Goal: Information Seeking & Learning: Learn about a topic

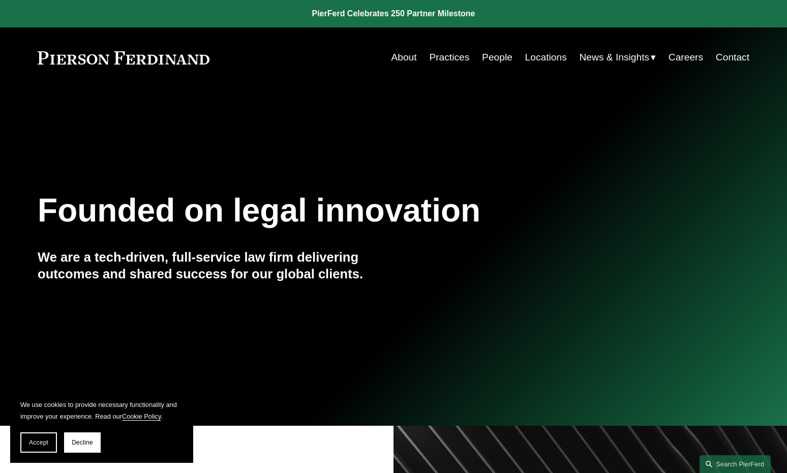
click at [486, 59] on link "People" at bounding box center [497, 57] width 30 height 19
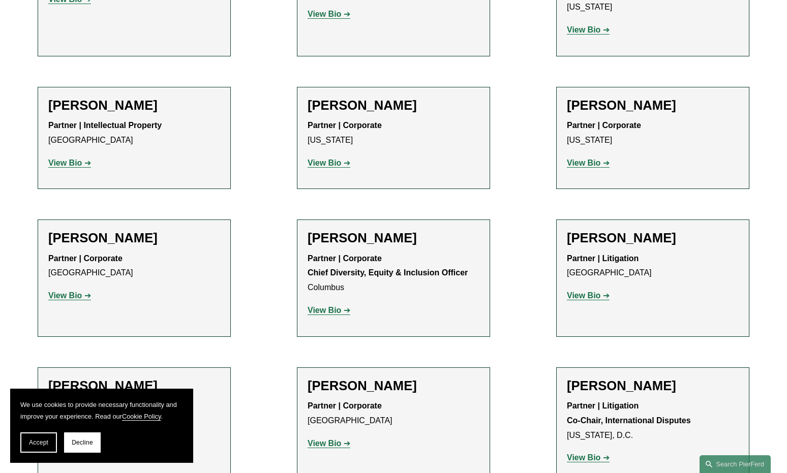
scroll to position [1440, 0]
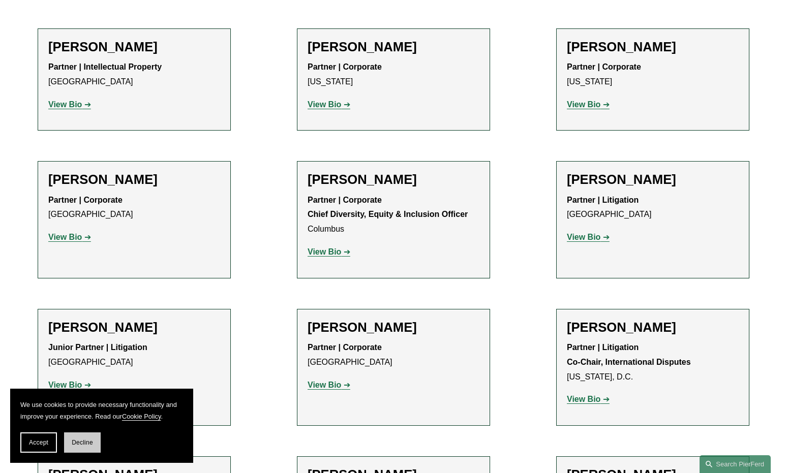
click at [81, 448] on button "Decline" at bounding box center [82, 442] width 37 height 20
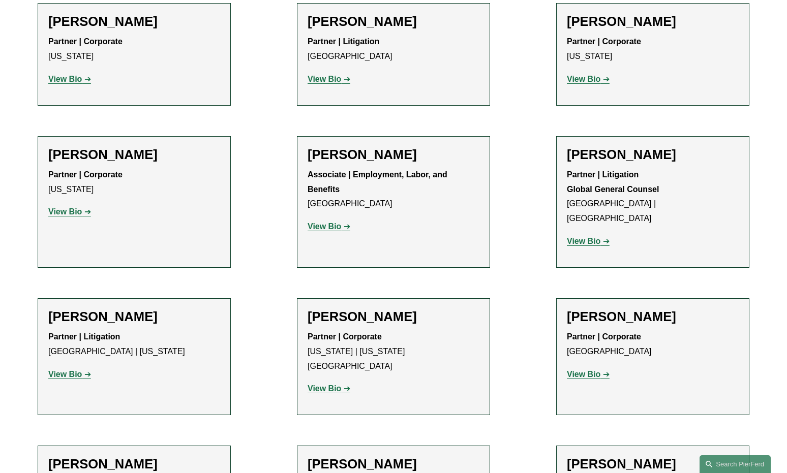
scroll to position [4878, 0]
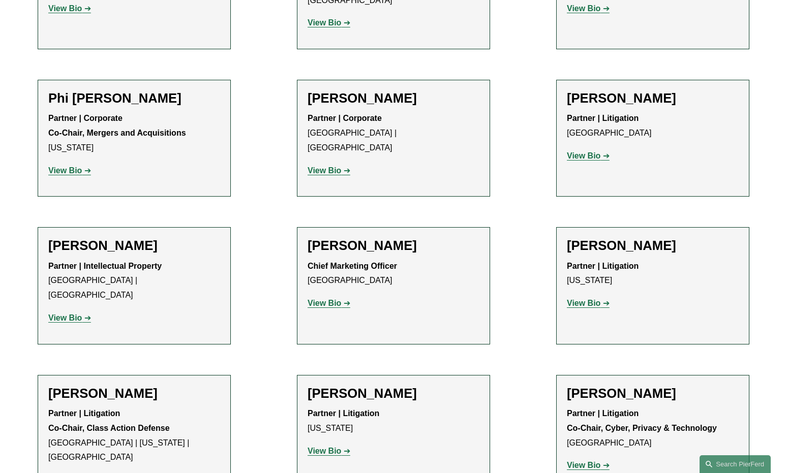
scroll to position [8384, 0]
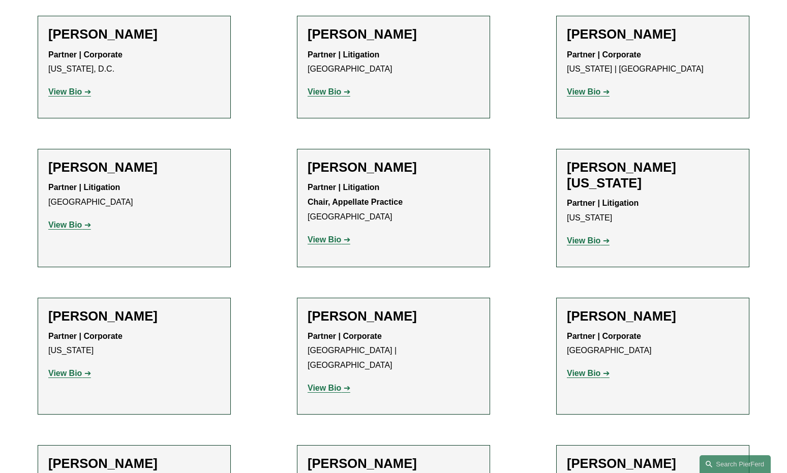
scroll to position [11975, 0]
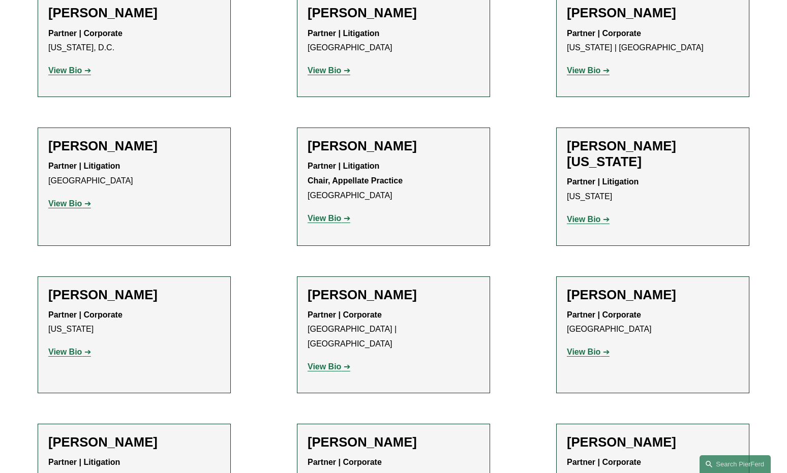
drag, startPoint x: 270, startPoint y: 188, endPoint x: 308, endPoint y: 179, distance: 39.1
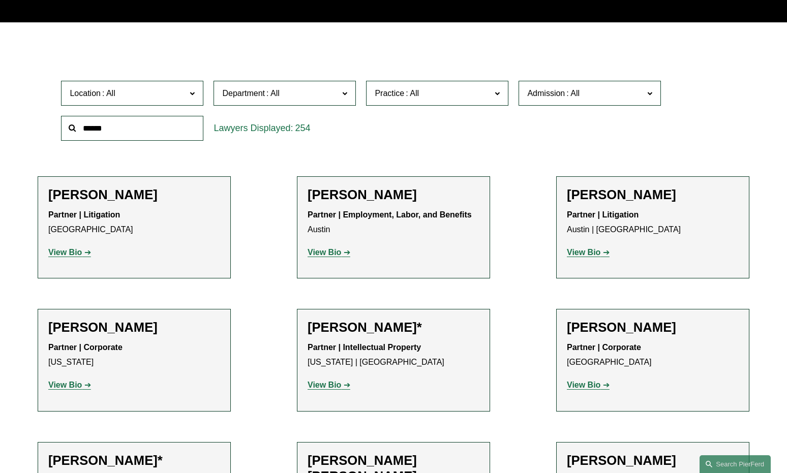
scroll to position [0, 0]
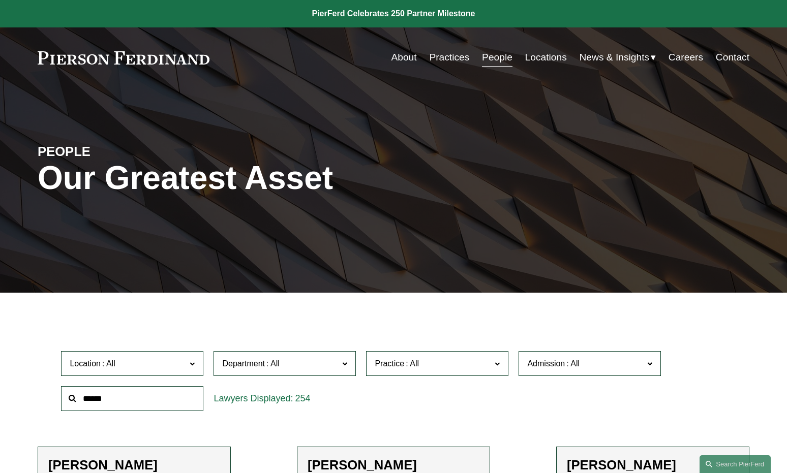
click at [447, 59] on link "Practices" at bounding box center [449, 57] width 40 height 19
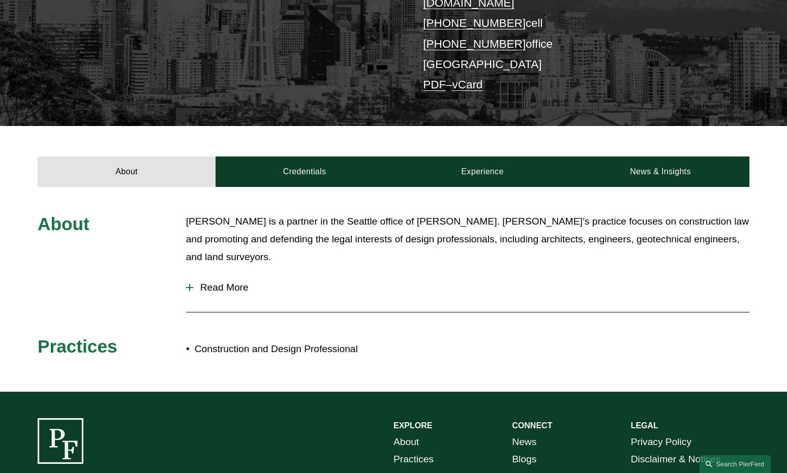
scroll to position [254, 0]
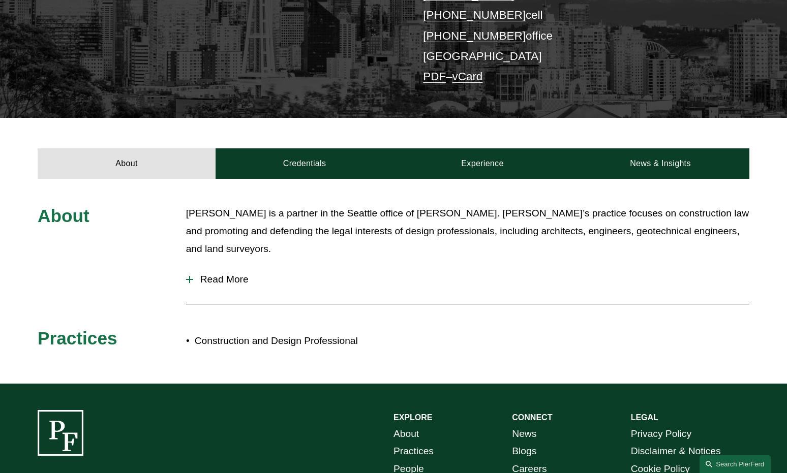
click at [192, 276] on div at bounding box center [189, 279] width 7 height 7
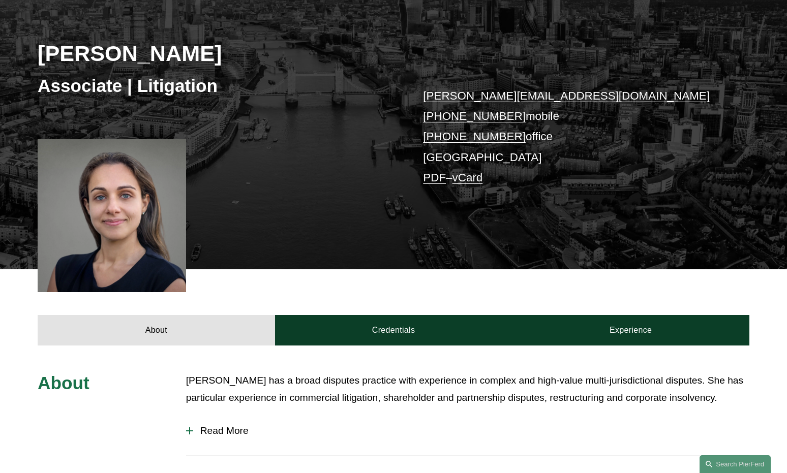
scroll to position [135, 0]
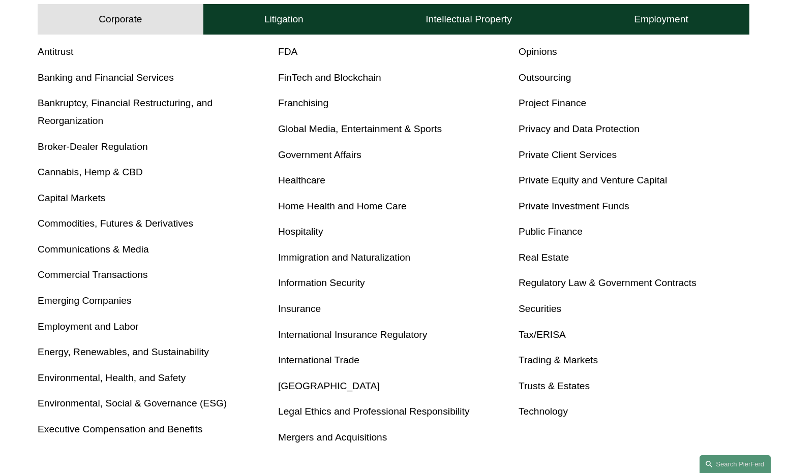
scroll to position [407, 0]
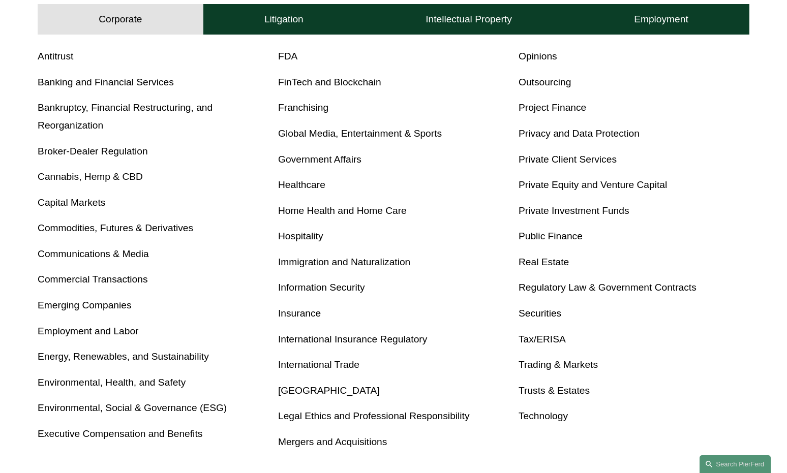
click at [545, 131] on link "Privacy and Data Protection" at bounding box center [578, 133] width 121 height 11
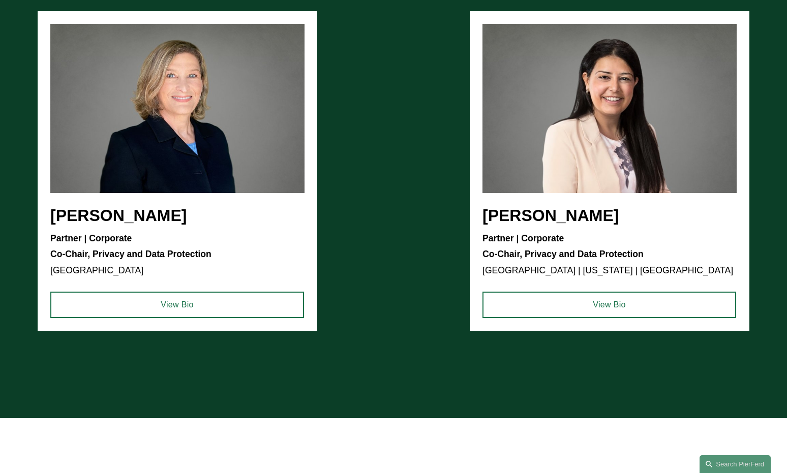
scroll to position [779, 0]
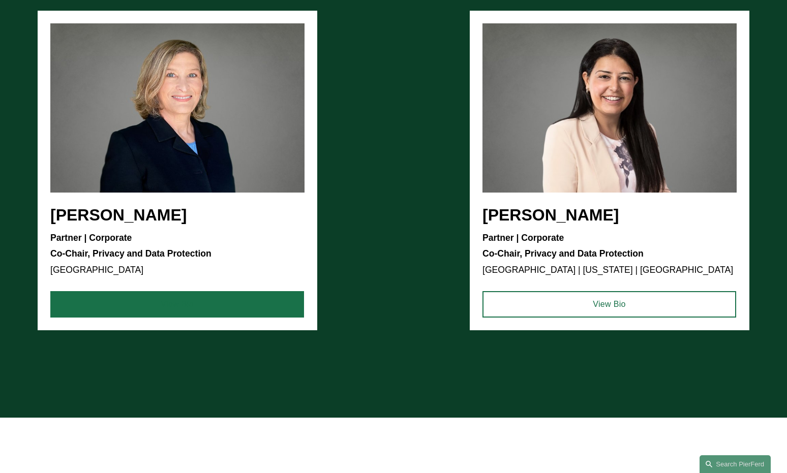
click at [206, 308] on link "View Bio" at bounding box center [177, 304] width 254 height 26
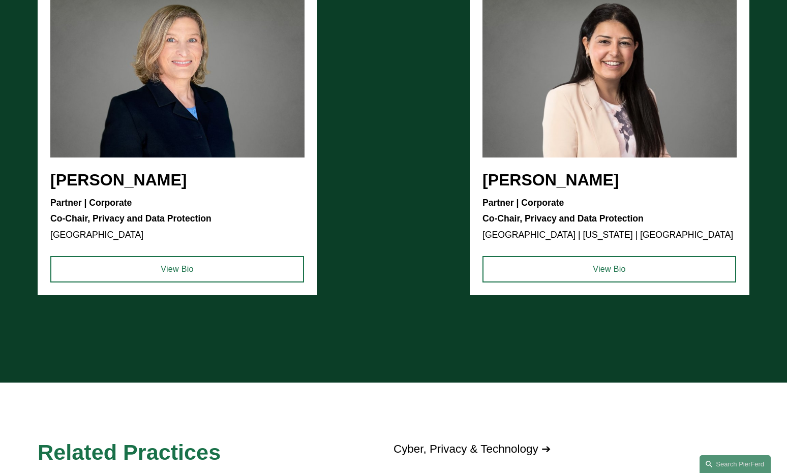
scroll to position [813, 0]
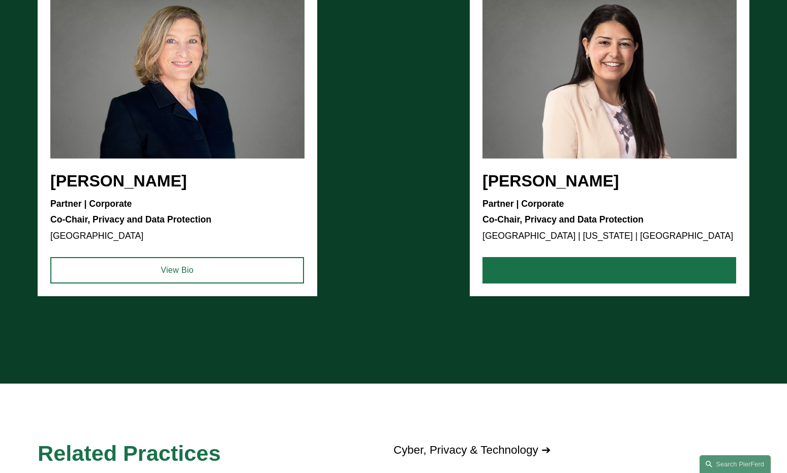
click at [604, 278] on link "View Bio" at bounding box center [609, 270] width 254 height 26
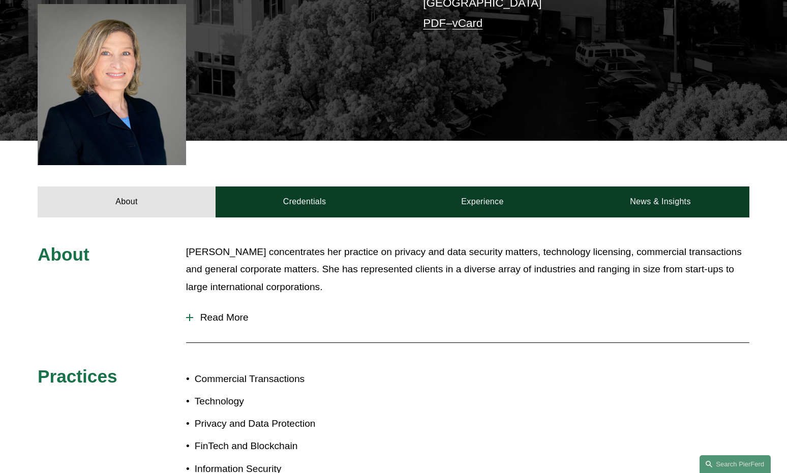
scroll to position [271, 0]
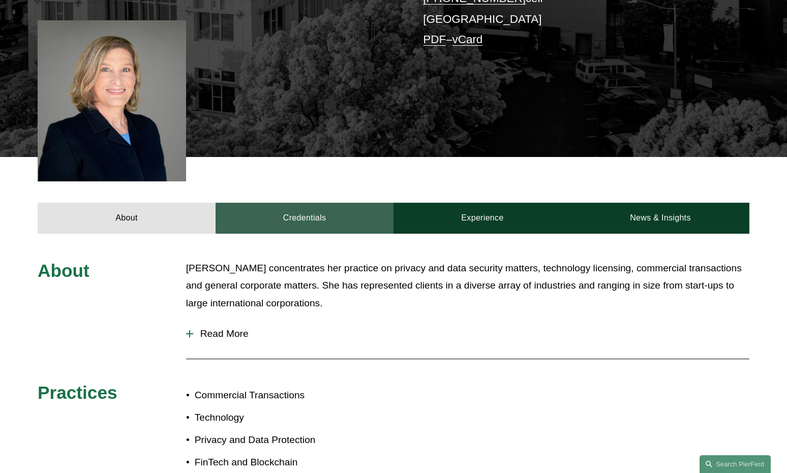
click at [303, 217] on link "Credentials" at bounding box center [304, 218] width 178 height 30
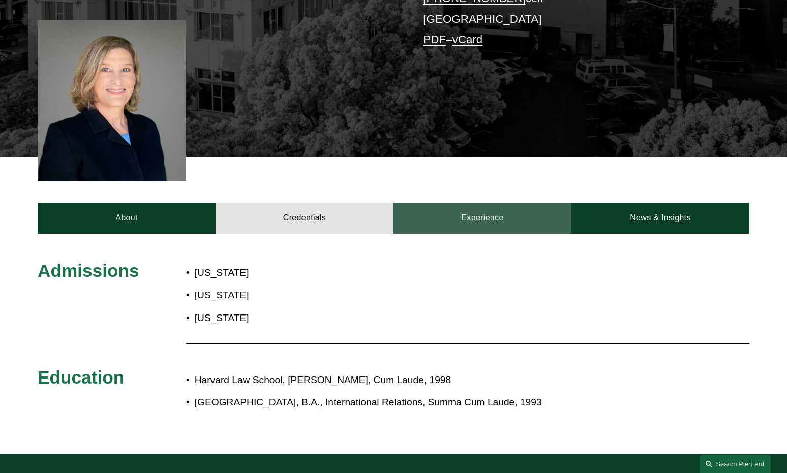
click at [515, 215] on link "Experience" at bounding box center [482, 218] width 178 height 30
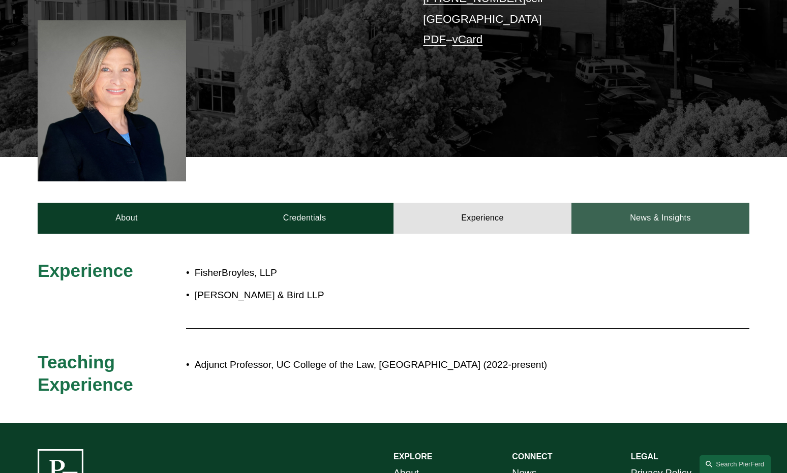
click at [659, 211] on link "News & Insights" at bounding box center [660, 218] width 178 height 30
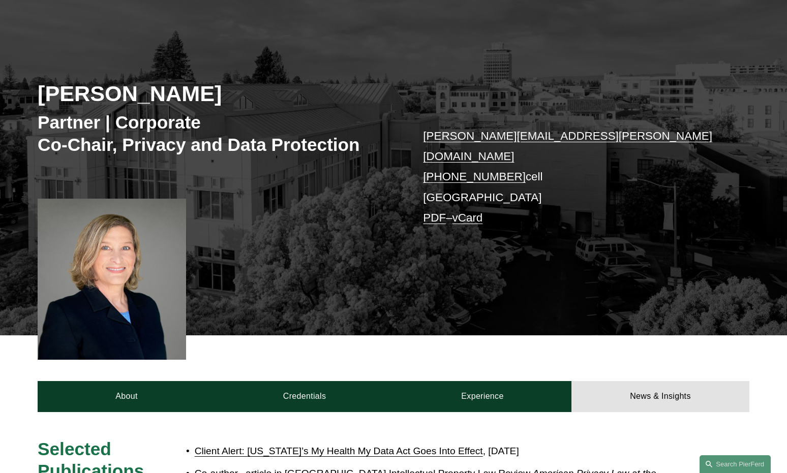
scroll to position [68, 0]
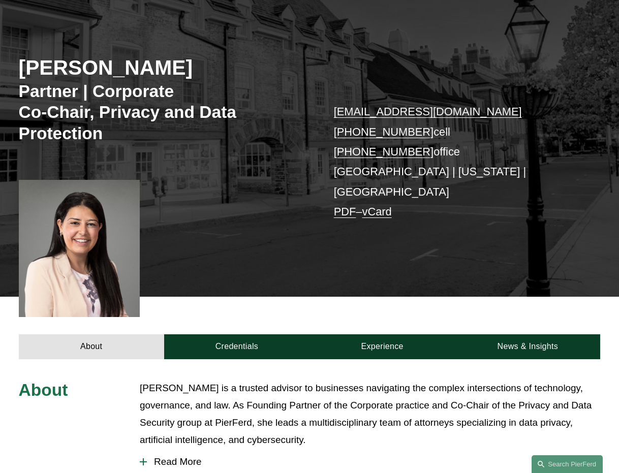
scroll to position [102, 0]
